Goal: Information Seeking & Learning: Learn about a topic

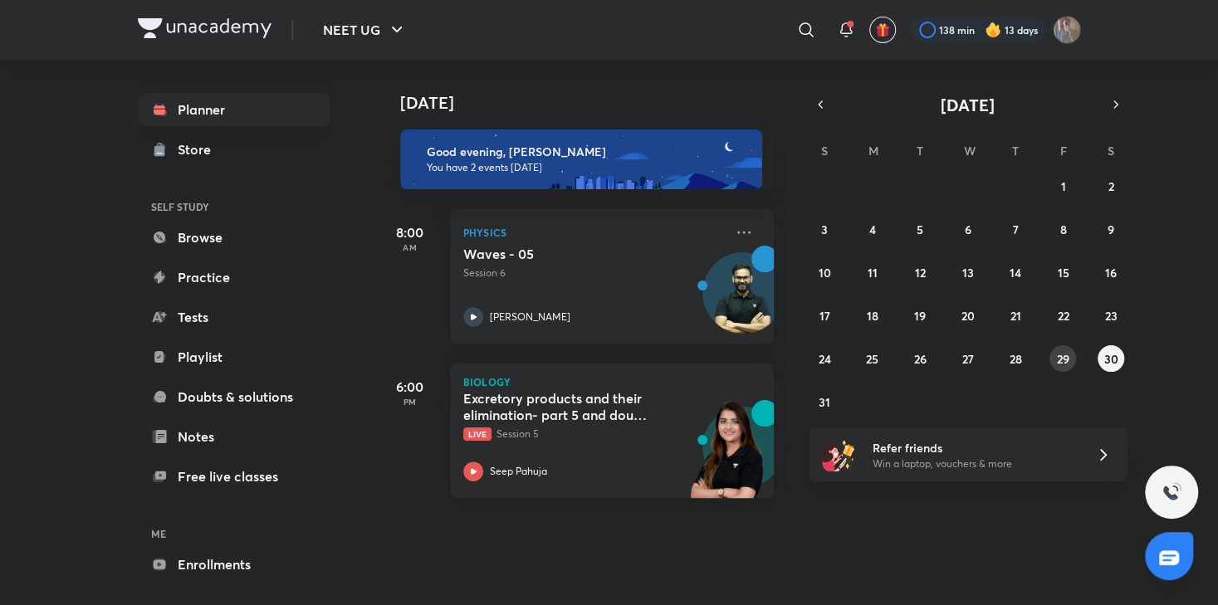
click at [1057, 363] on abbr "29" at bounding box center [1063, 359] width 12 height 16
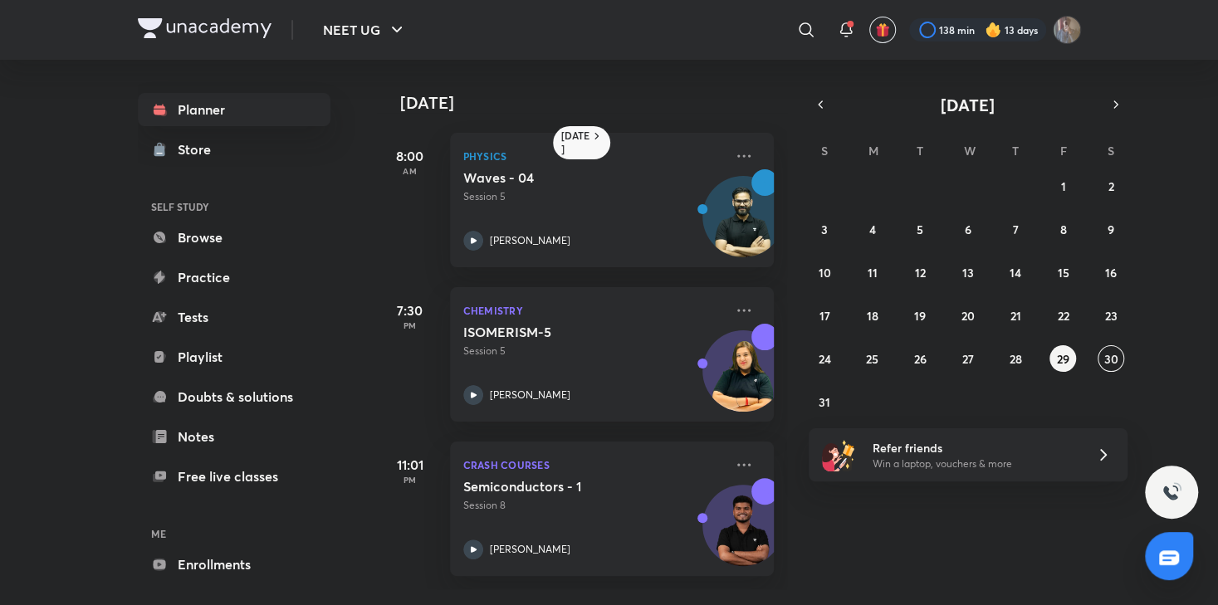
click at [892, 512] on div "[DATE] 8:00 AM Physics Waves - 04 Session 5 [PERSON_NAME] 7:30 PM Chemistry ISO…" at bounding box center [796, 325] width 838 height 530
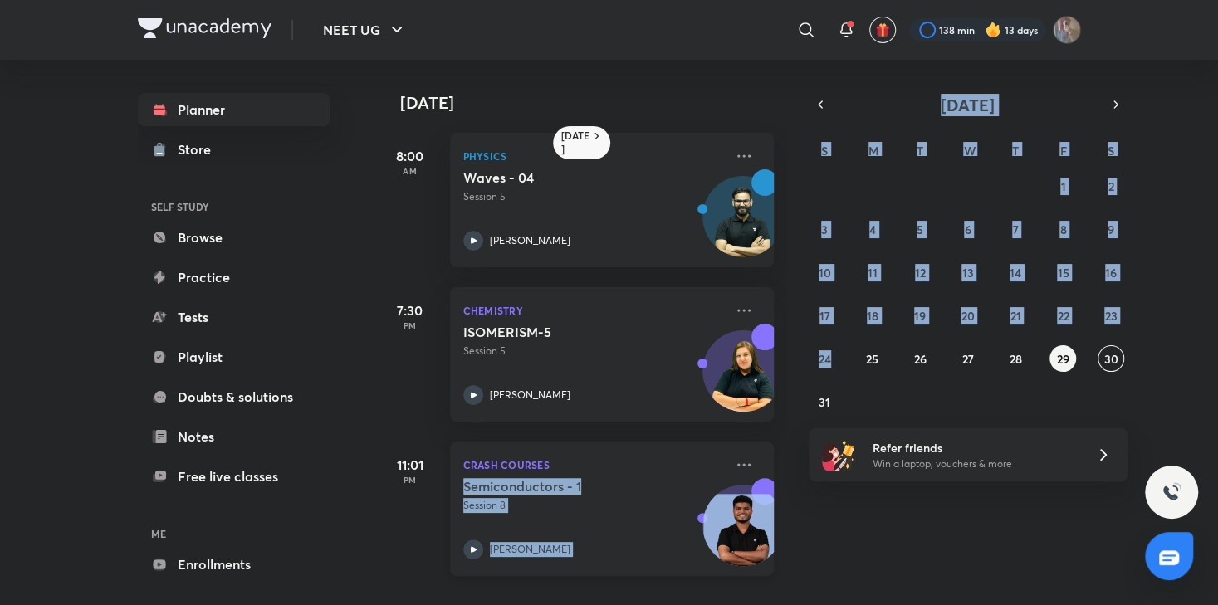
drag, startPoint x: 894, startPoint y: 526, endPoint x: 693, endPoint y: 456, distance: 212.6
click at [693, 456] on div "[DATE] 8:00 AM Physics Waves - 04 Session 5 [PERSON_NAME] 7:30 PM Chemistry ISO…" at bounding box center [796, 325] width 838 height 530
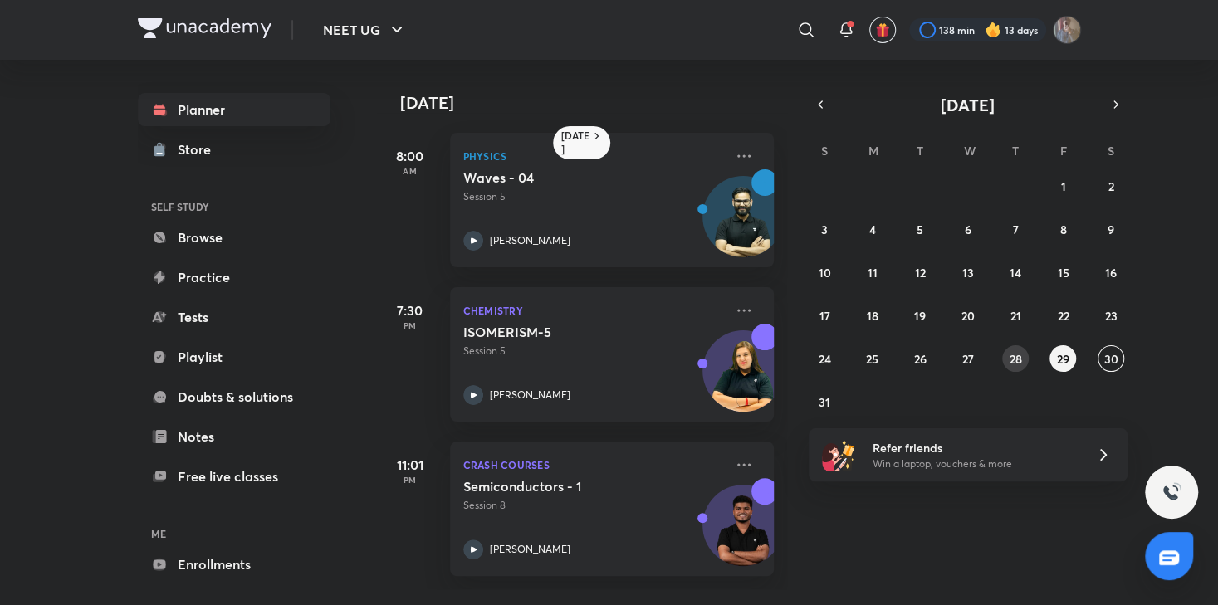
click at [1012, 363] on abbr "28" at bounding box center [1014, 359] width 12 height 16
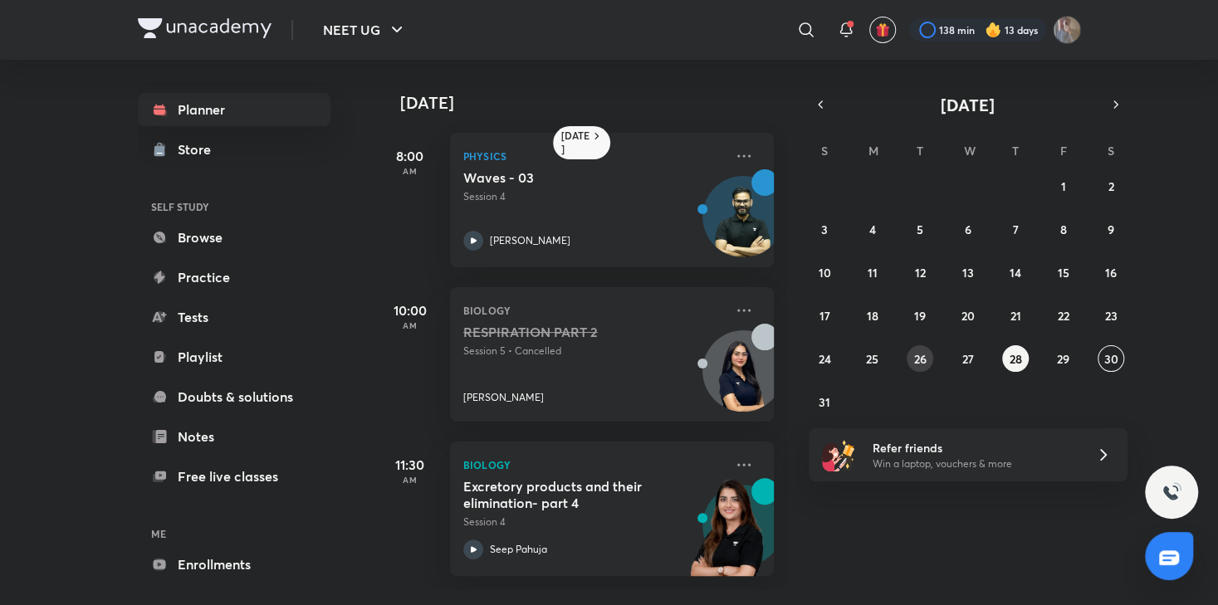
click at [921, 361] on abbr "26" at bounding box center [920, 359] width 12 height 16
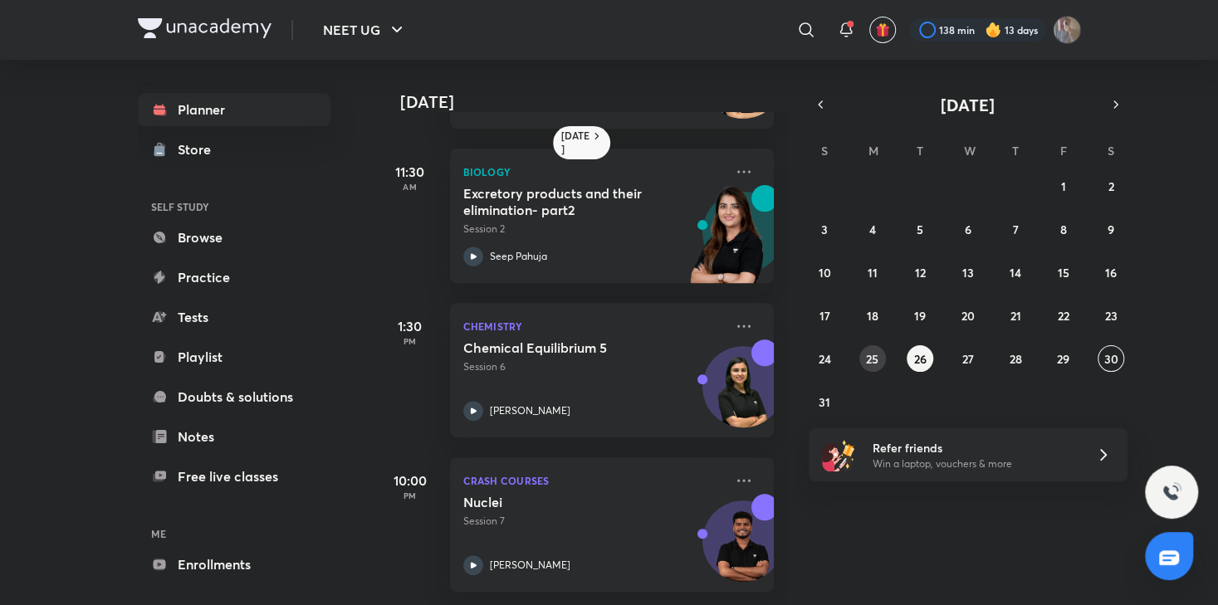
click at [878, 358] on button "25" at bounding box center [872, 358] width 27 height 27
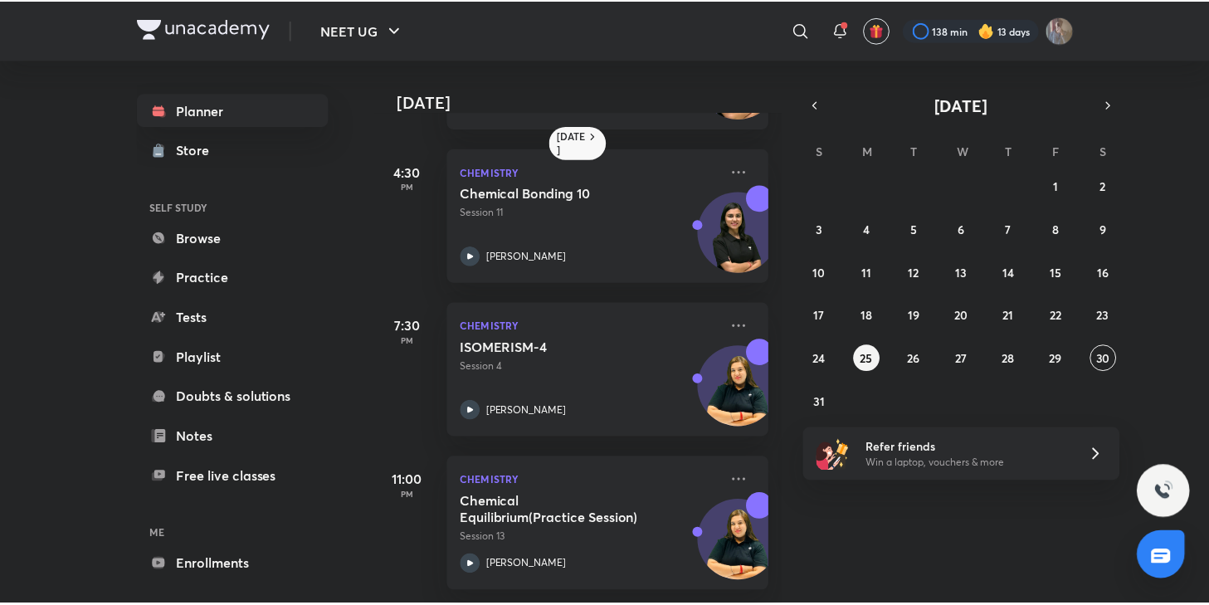
scroll to position [459, 0]
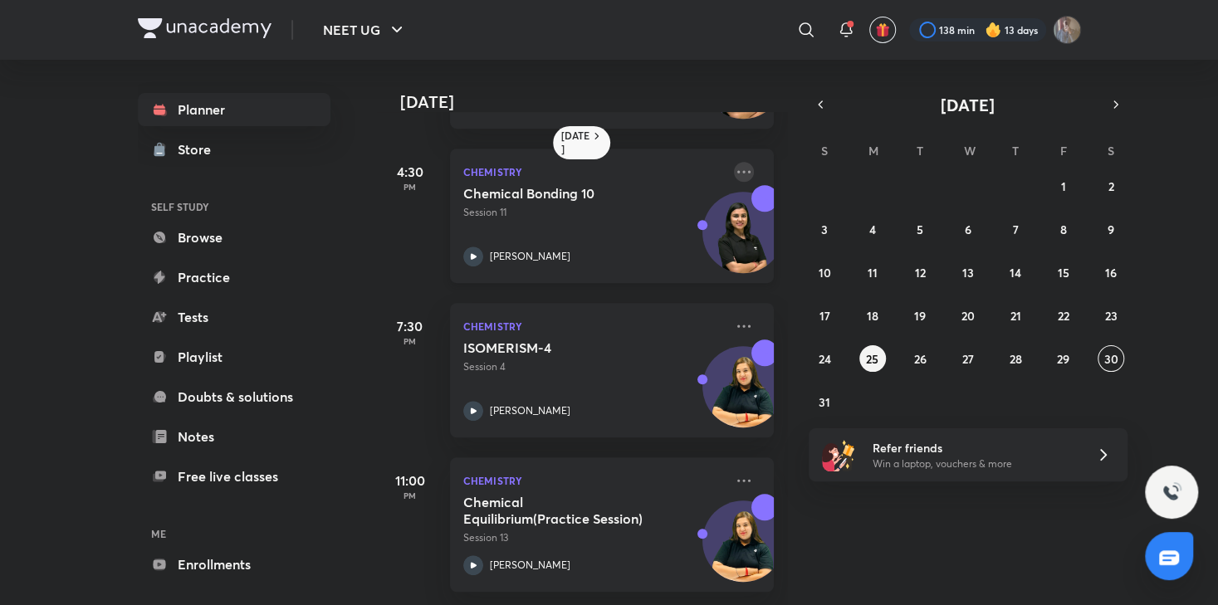
click at [734, 162] on icon at bounding box center [744, 172] width 20 height 20
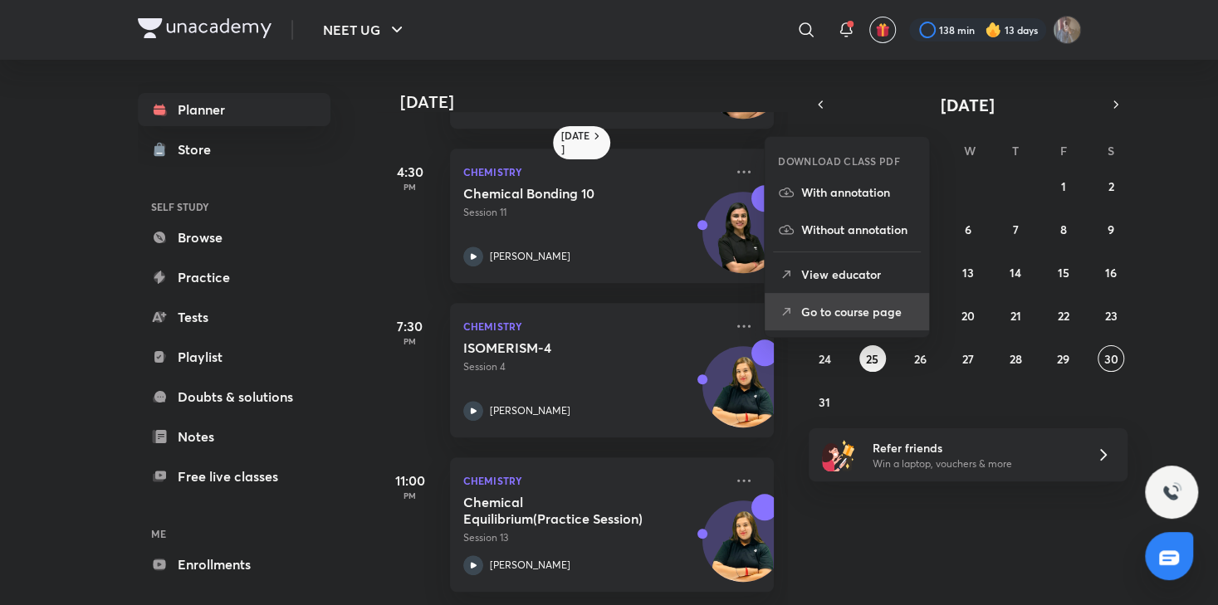
click at [818, 321] on li "Go to course page" at bounding box center [846, 311] width 164 height 37
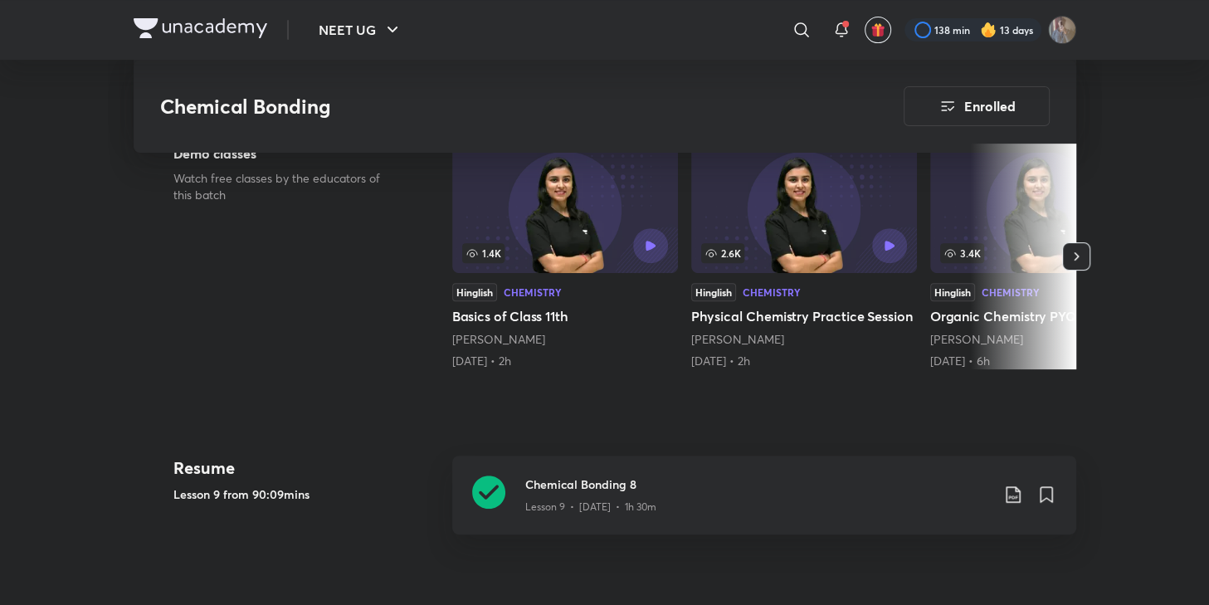
scroll to position [448, 0]
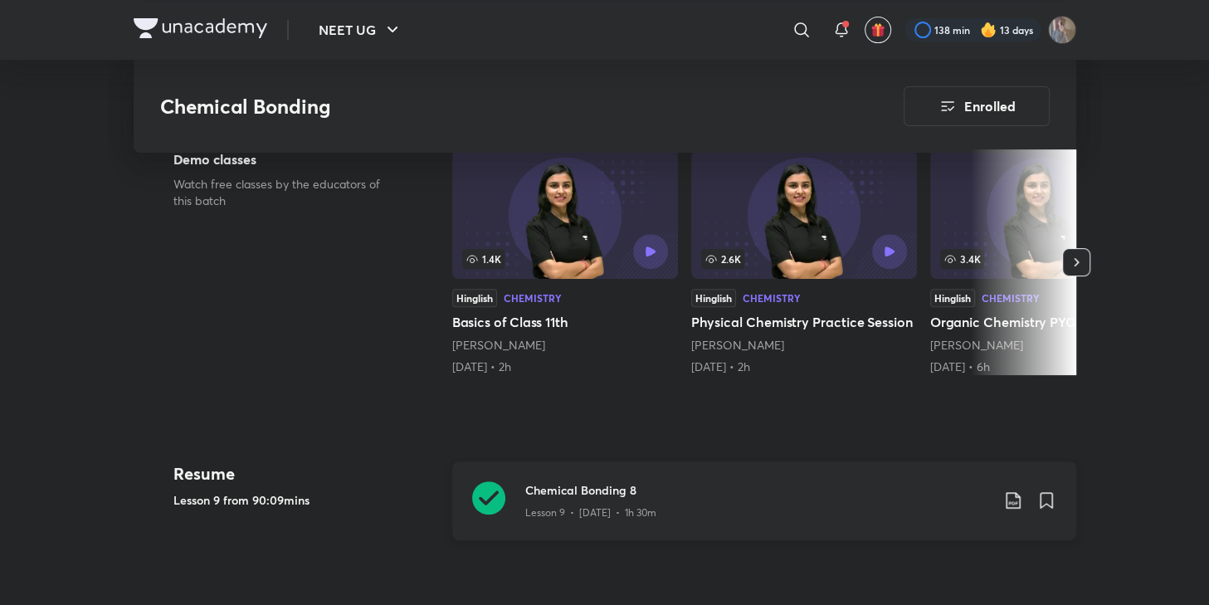
click at [494, 520] on div at bounding box center [488, 500] width 33 height 39
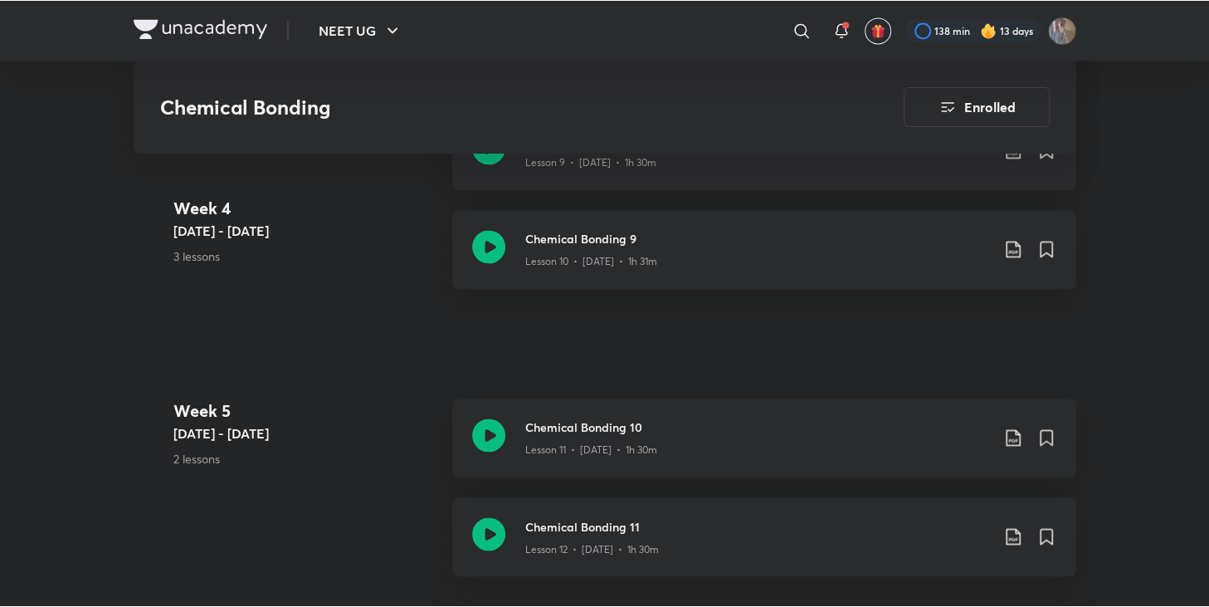
scroll to position [2044, 0]
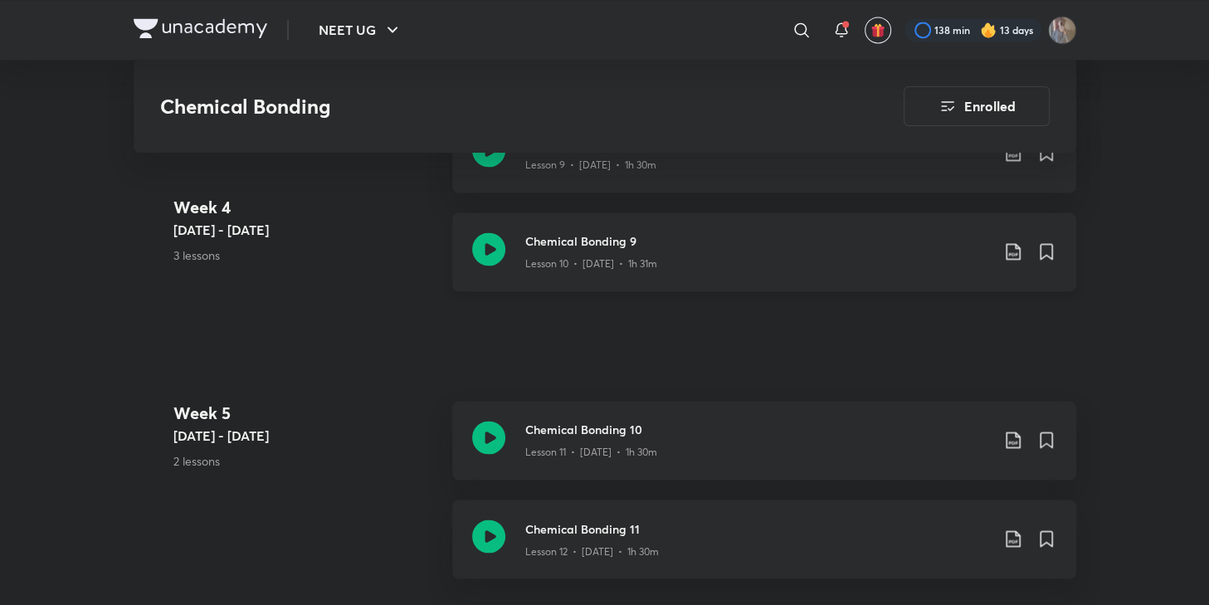
click at [488, 242] on icon at bounding box center [488, 248] width 33 height 33
